Goal: Task Accomplishment & Management: Manage account settings

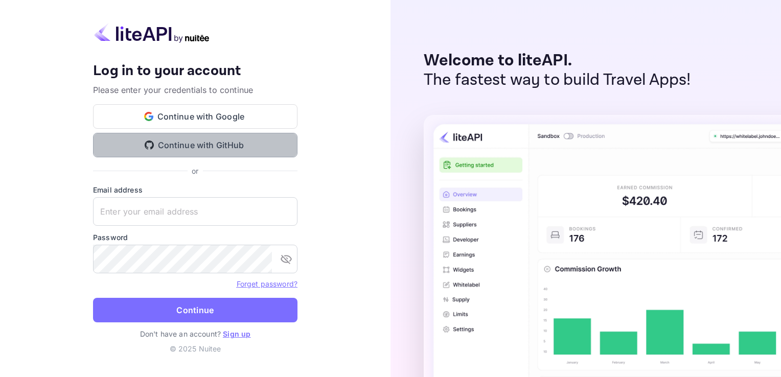
click at [156, 148] on button "Continue with GitHub" at bounding box center [195, 145] width 205 height 25
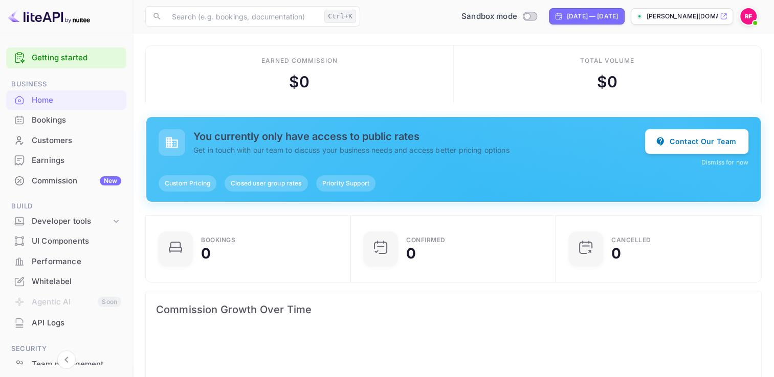
scroll to position [8, 8]
click at [522, 12] on span "Switch to Production mode" at bounding box center [529, 16] width 15 height 9
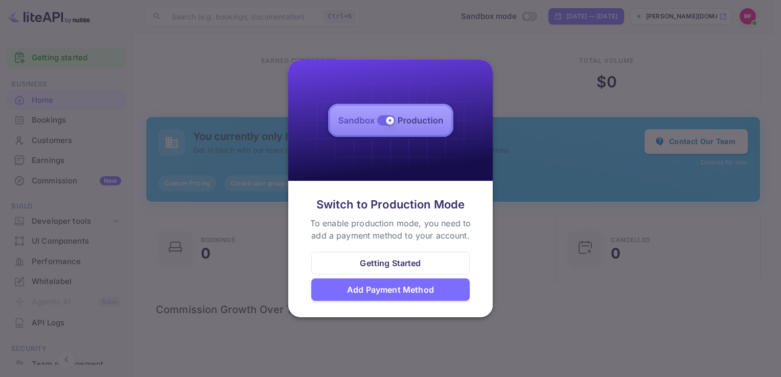
click at [418, 289] on div "Add Payment Method" at bounding box center [390, 290] width 87 height 12
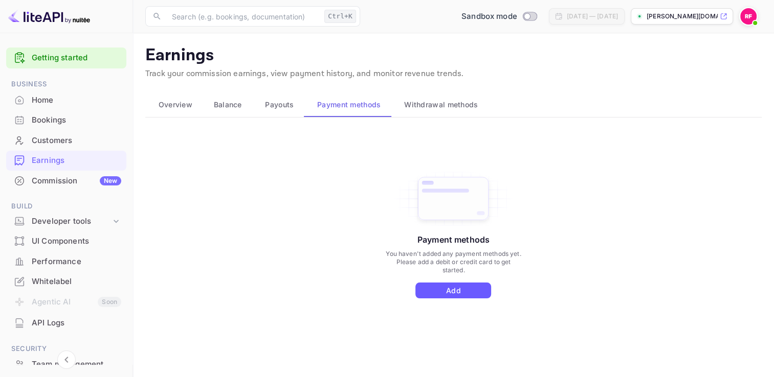
drag, startPoint x: 585, startPoint y: 86, endPoint x: 468, endPoint y: 288, distance: 232.5
click at [468, 288] on button "Add" at bounding box center [453, 291] width 76 height 16
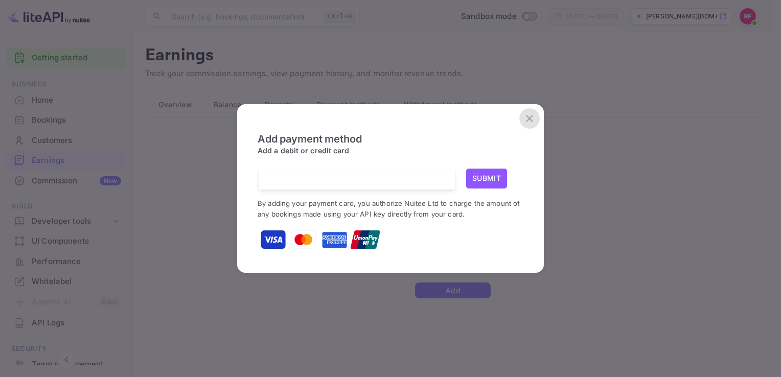
click at [528, 119] on icon "close" at bounding box center [529, 118] width 7 height 7
